Goal: Task Accomplishment & Management: Use online tool/utility

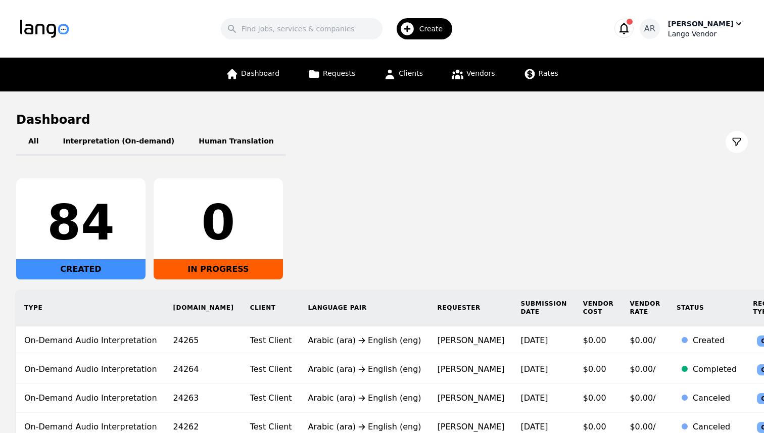
click at [719, 25] on div "[PERSON_NAME]" at bounding box center [701, 24] width 66 height 10
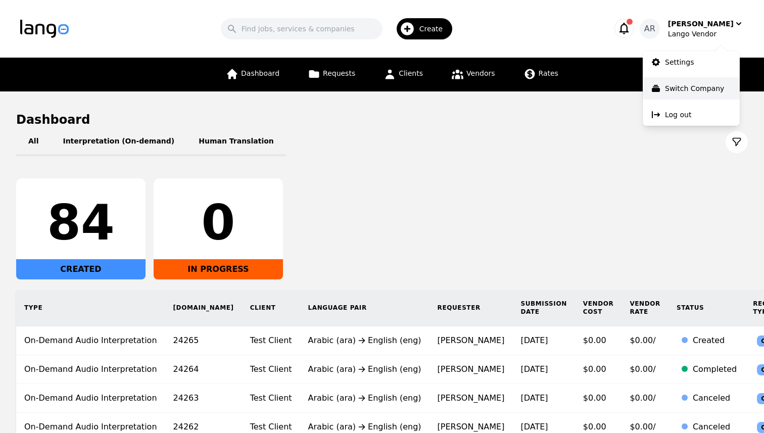
click at [681, 97] on button "Switch Company" at bounding box center [690, 88] width 97 height 22
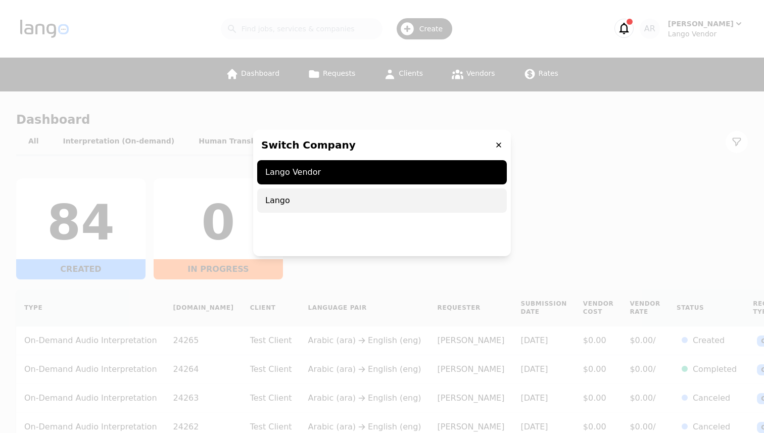
click at [361, 203] on span "Lango" at bounding box center [381, 200] width 249 height 24
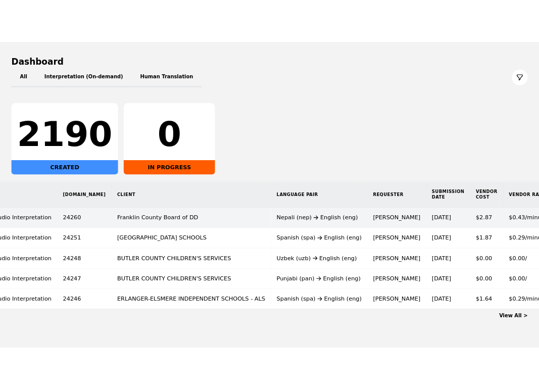
scroll to position [0, 160]
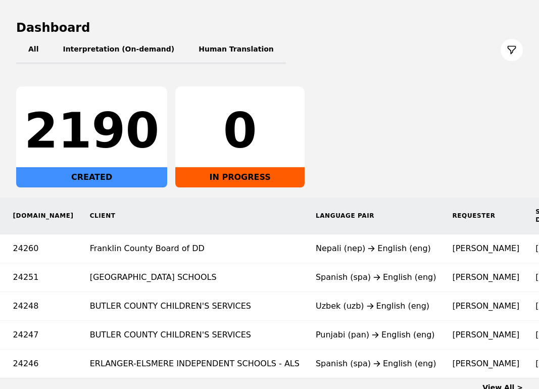
click at [308, 257] on td "Nepali (nep) English (eng)" at bounding box center [376, 248] width 137 height 29
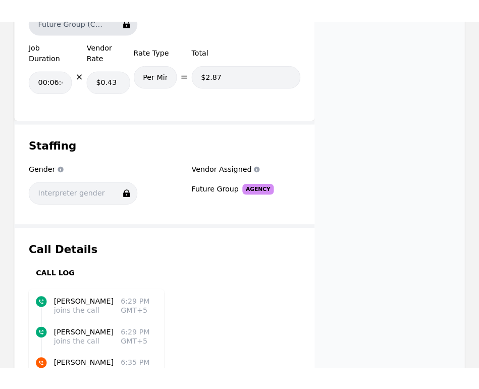
scroll to position [1075, 0]
